Goal: Information Seeking & Learning: Learn about a topic

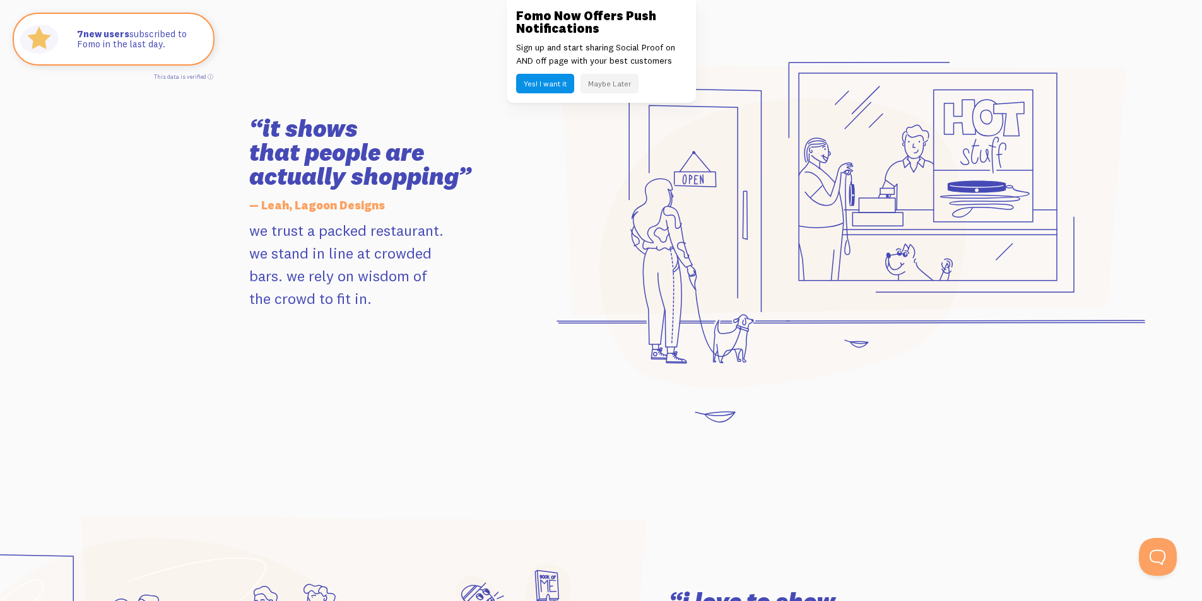
click at [622, 80] on button "Maybe Later" at bounding box center [610, 84] width 58 height 20
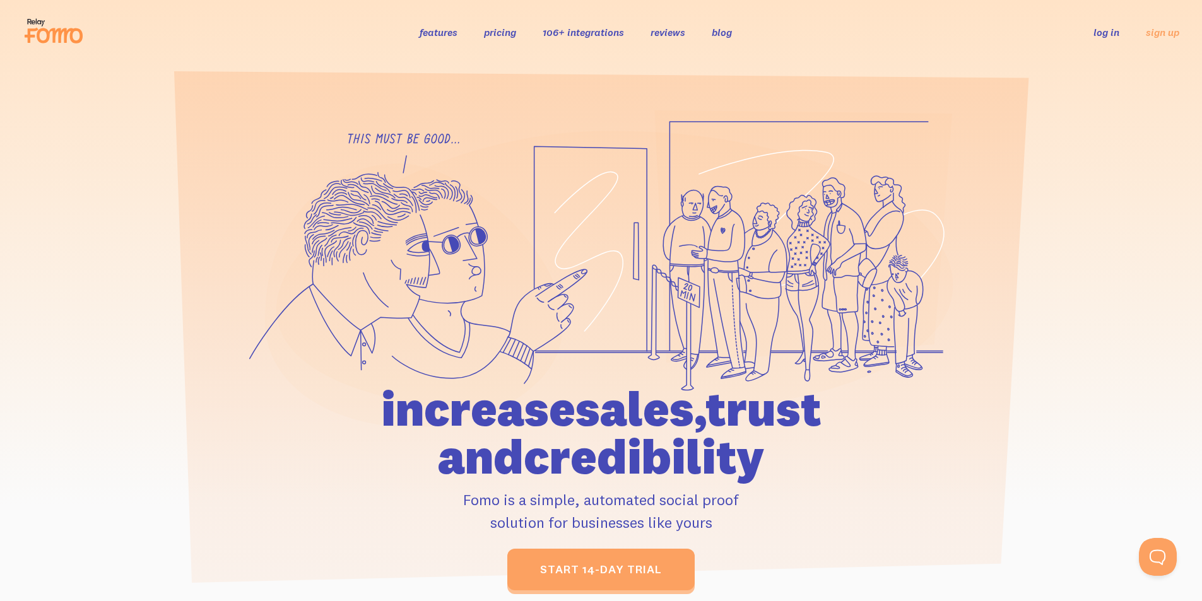
click at [449, 33] on link "features" at bounding box center [439, 32] width 38 height 13
click at [566, 33] on link "106+ integrations" at bounding box center [583, 32] width 81 height 13
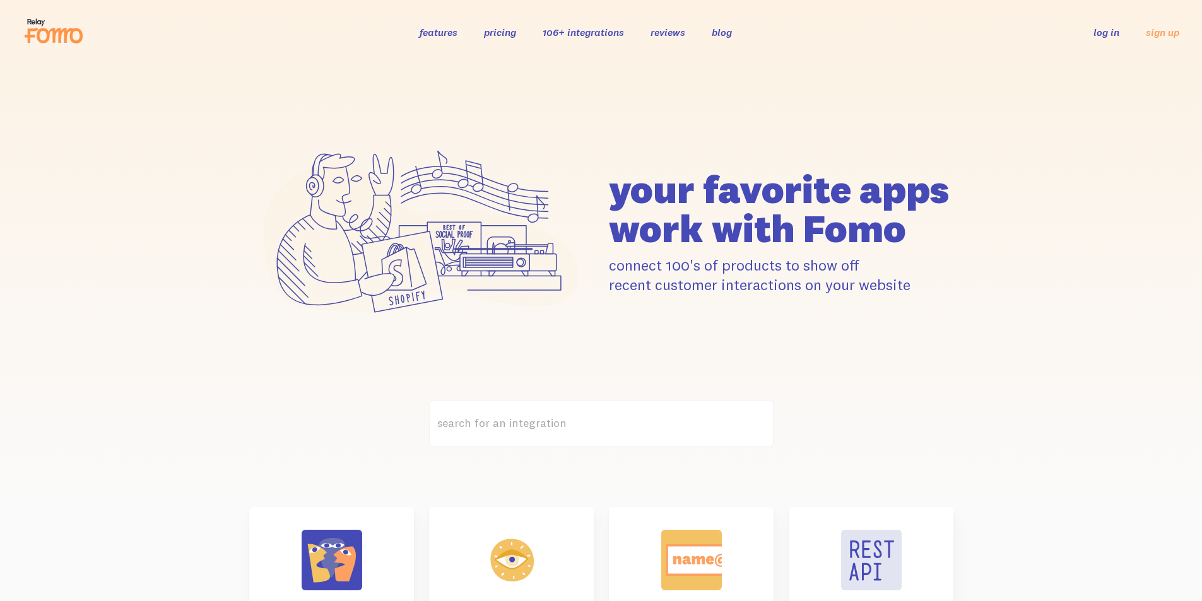
click at [498, 33] on link "pricing" at bounding box center [500, 32] width 32 height 13
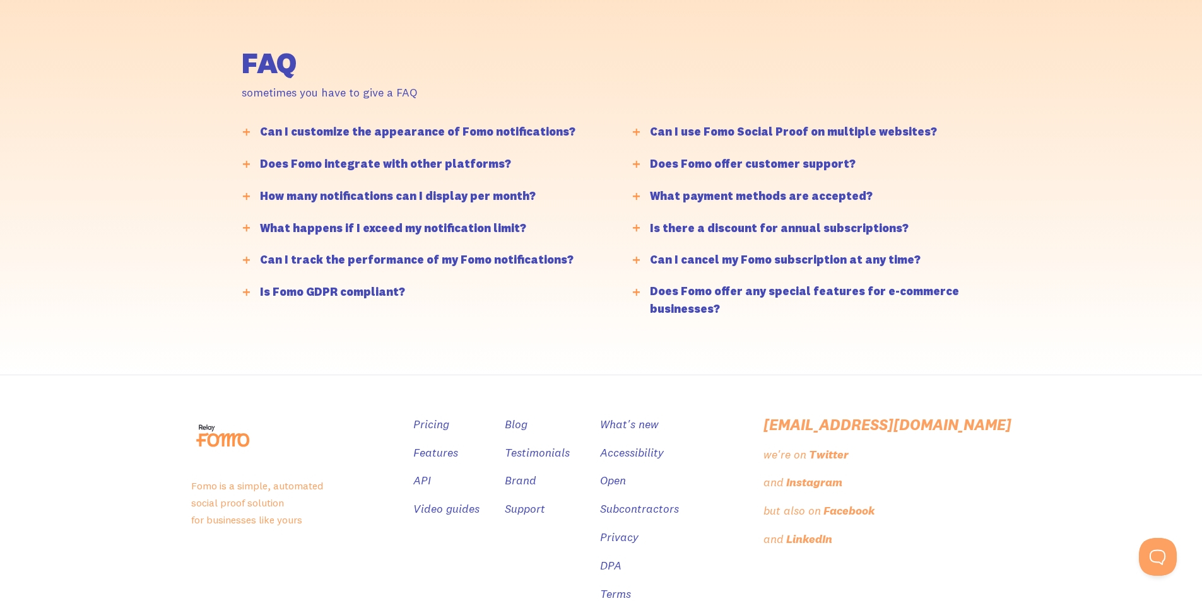
scroll to position [3117, 0]
